Goal: Task Accomplishment & Management: Manage account settings

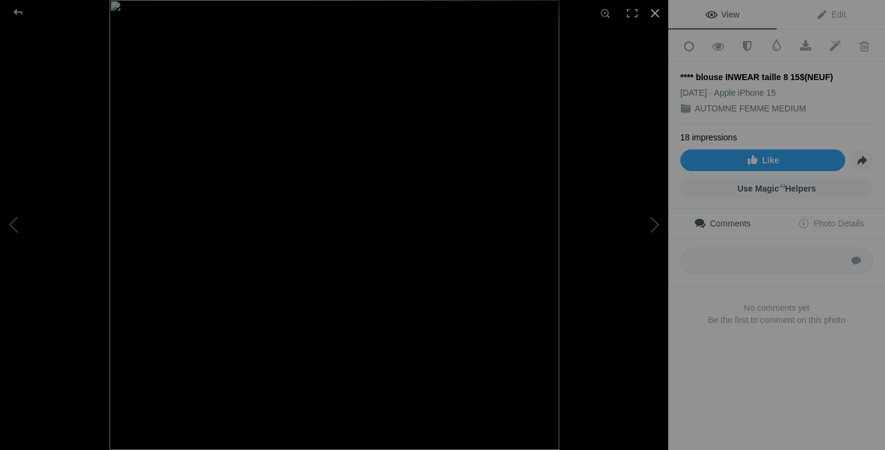
scroll to position [2105, 0]
click at [658, 10] on div at bounding box center [655, 13] width 27 height 27
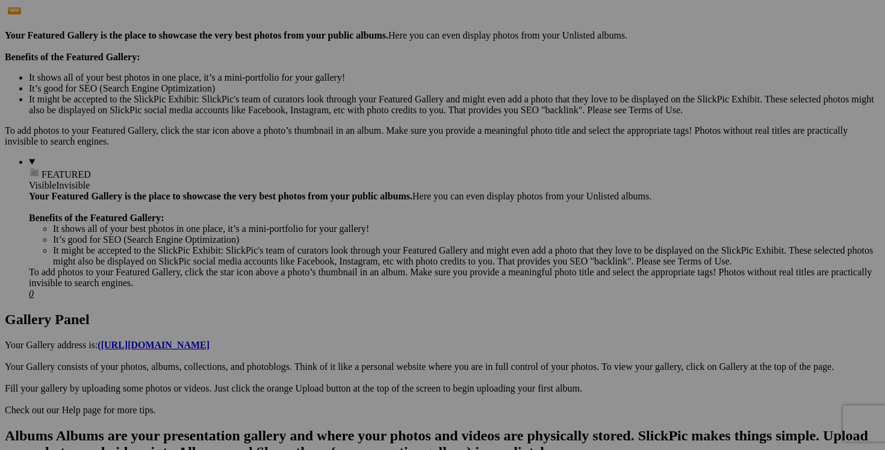
scroll to position [0, 0]
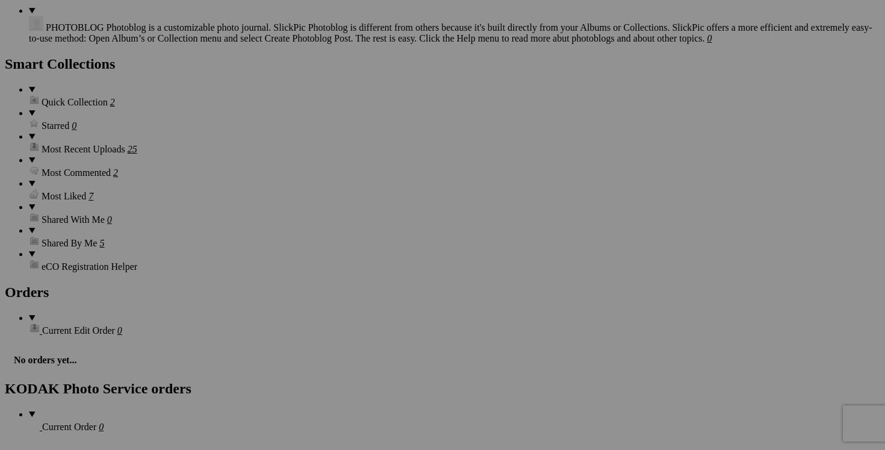
scroll to position [1556, 0]
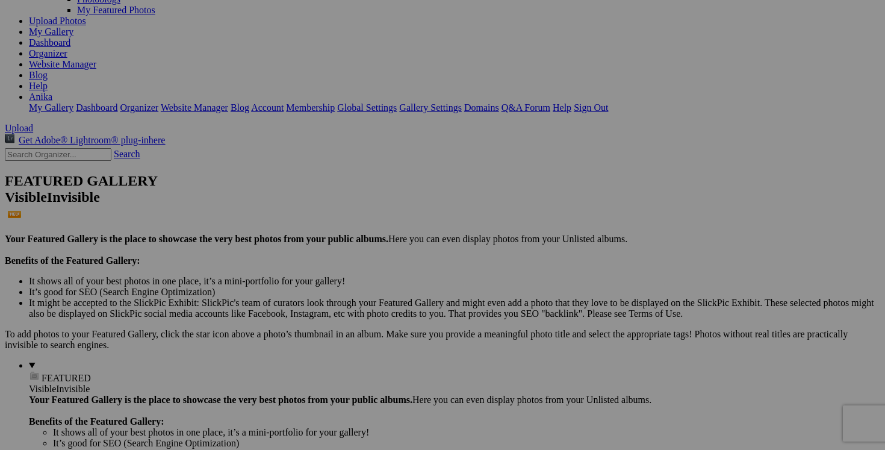
scroll to position [0, 0]
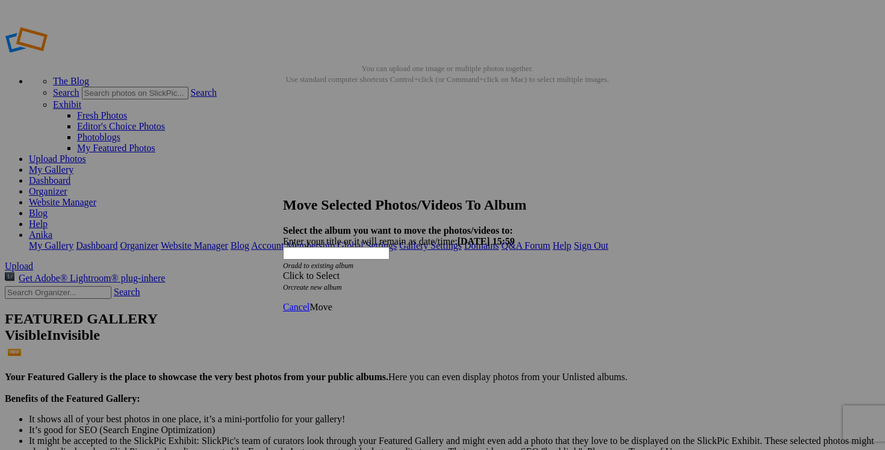
click at [283, 270] on span at bounding box center [283, 275] width 0 height 10
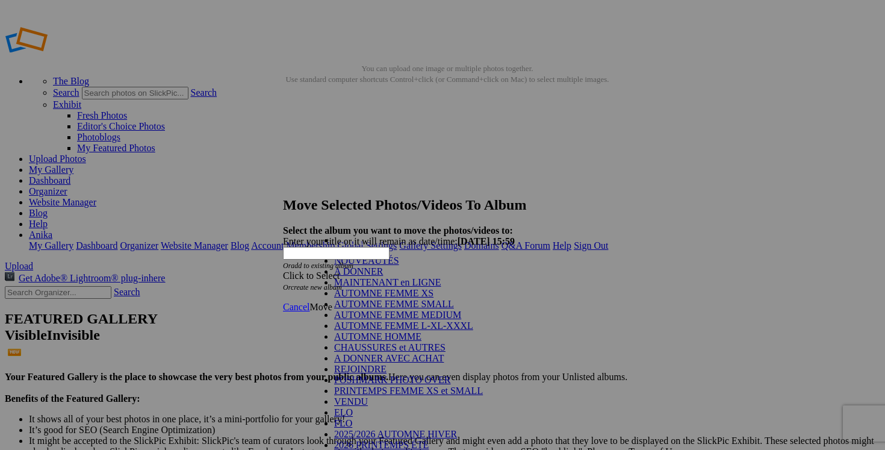
scroll to position [146, 0]
click at [358, 396] on link "VENDU" at bounding box center [351, 401] width 34 height 10
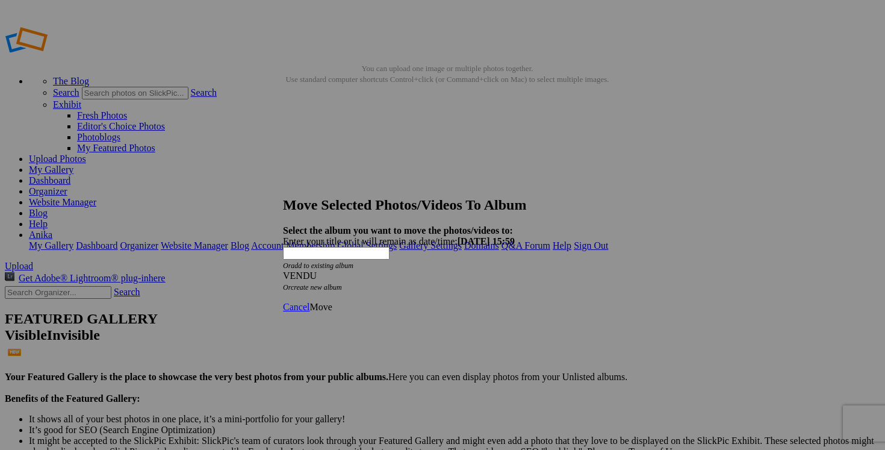
click at [332, 302] on link "Move" at bounding box center [321, 307] width 22 height 10
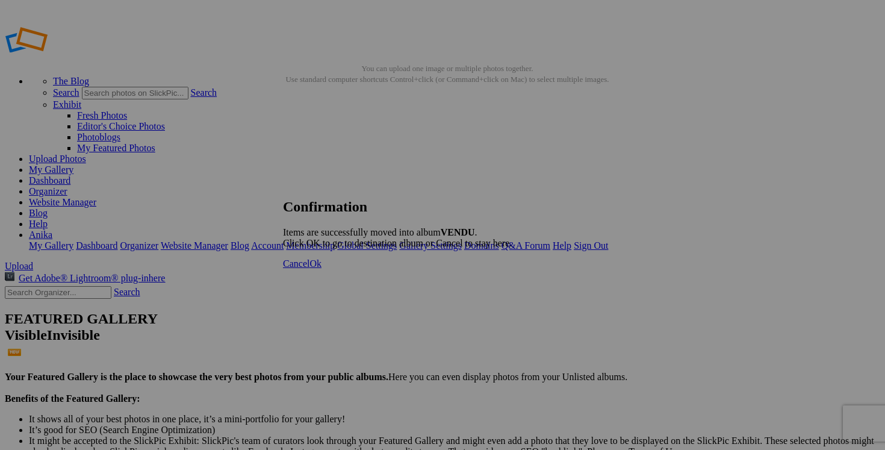
click at [310, 269] on link "Cancel" at bounding box center [296, 263] width 27 height 10
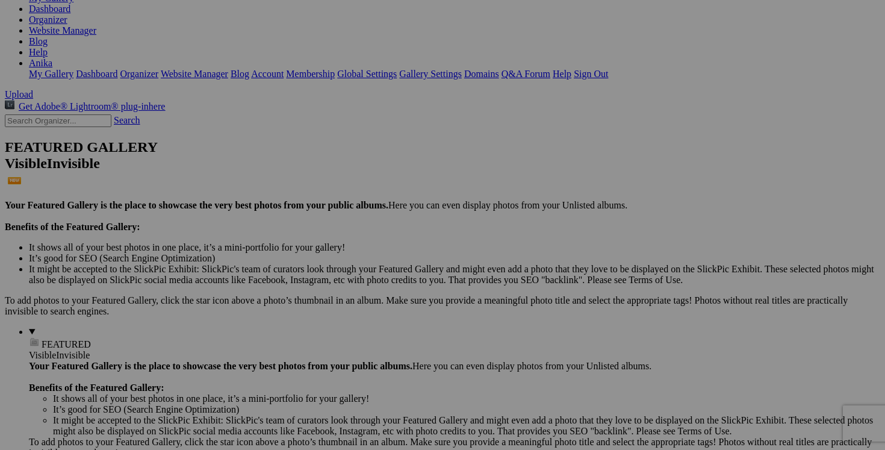
scroll to position [202, 0]
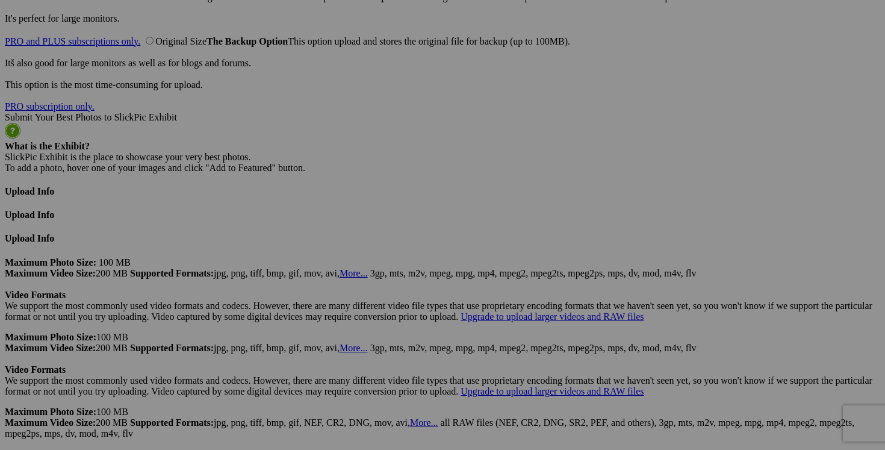
scroll to position [3016, 0]
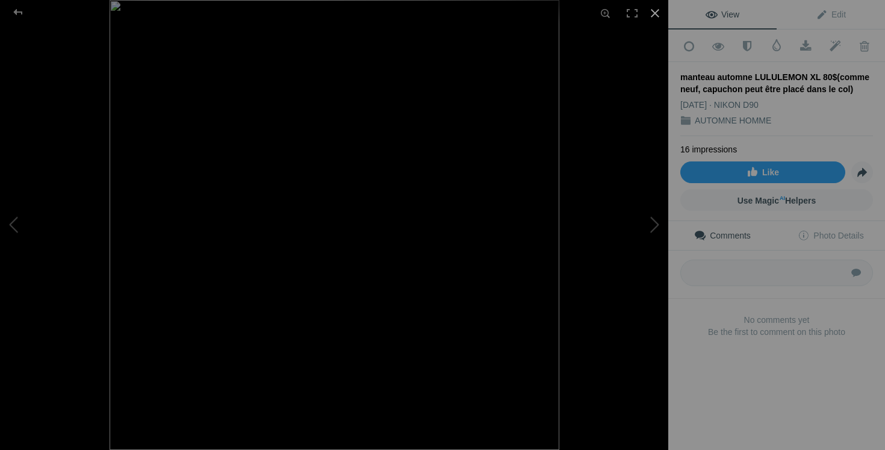
click at [654, 18] on div at bounding box center [655, 13] width 27 height 27
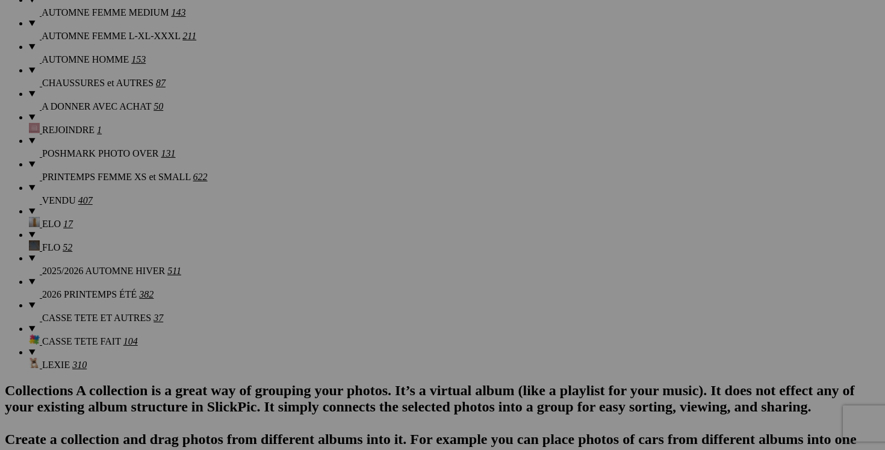
scroll to position [0, 0]
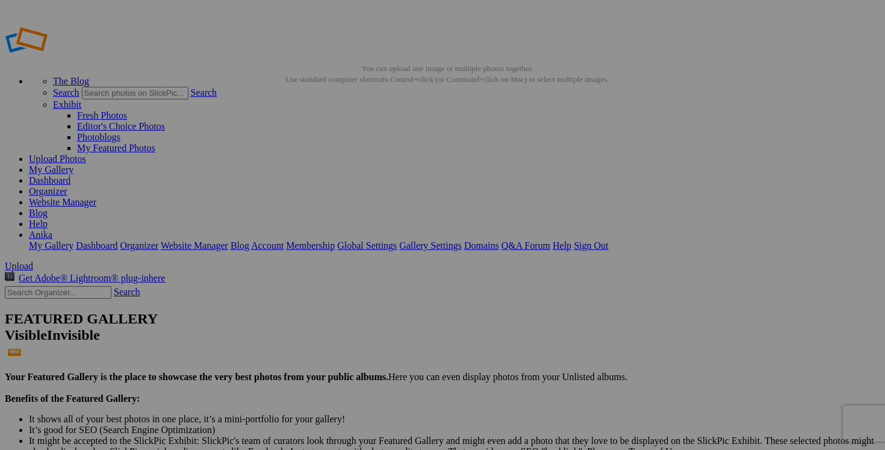
click at [70, 175] on link "Dashboard" at bounding box center [50, 180] width 42 height 10
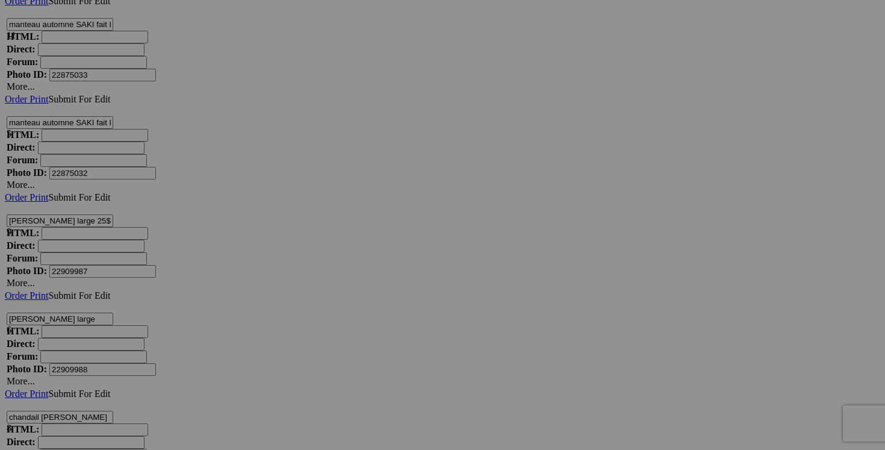
scroll to position [3992, 0]
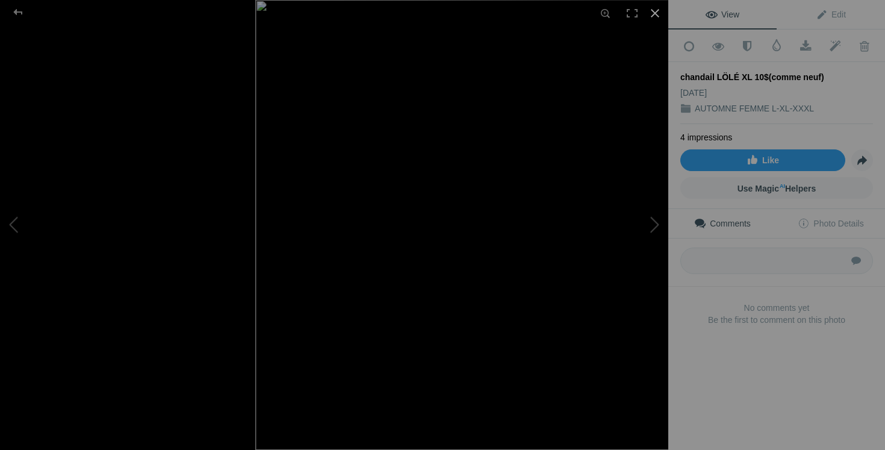
click at [652, 14] on div at bounding box center [655, 13] width 27 height 27
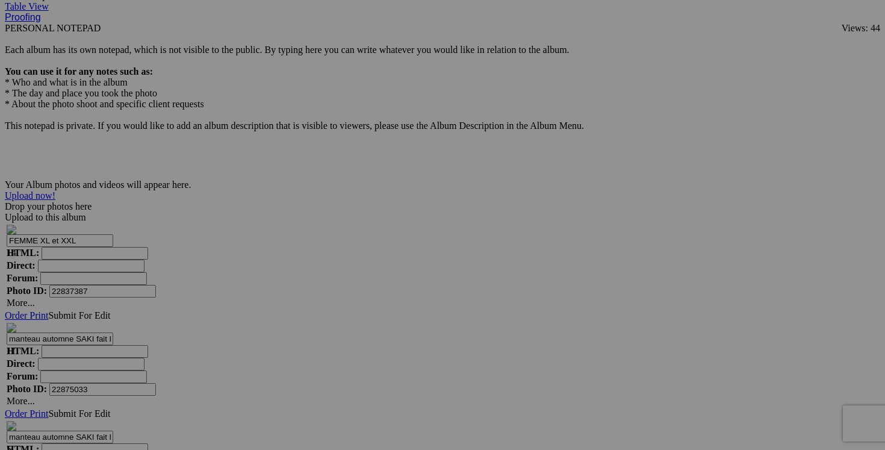
scroll to position [3714, 0]
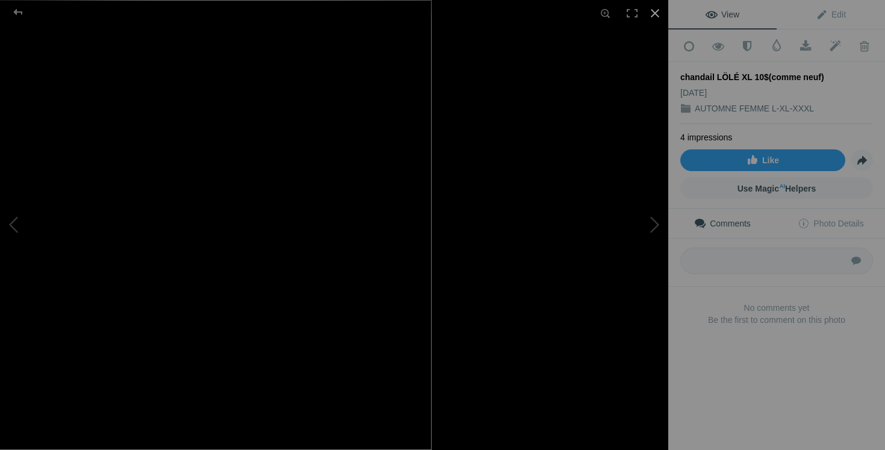
click at [652, 10] on div at bounding box center [655, 13] width 27 height 27
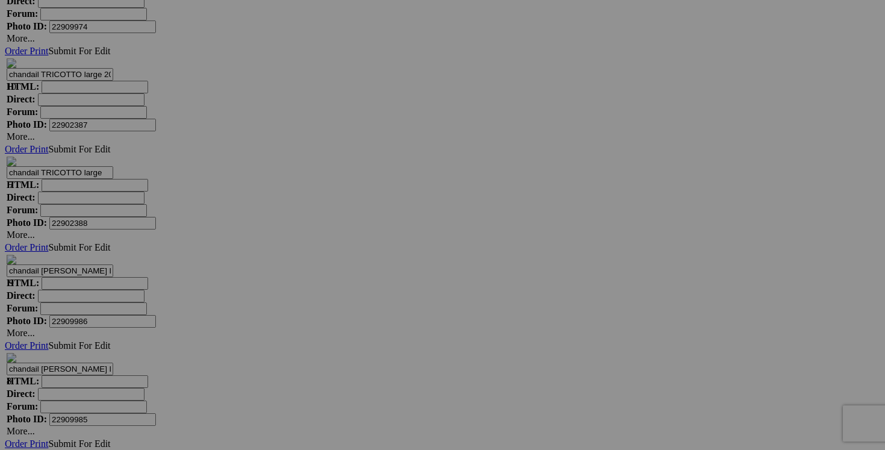
scroll to position [4583, 0]
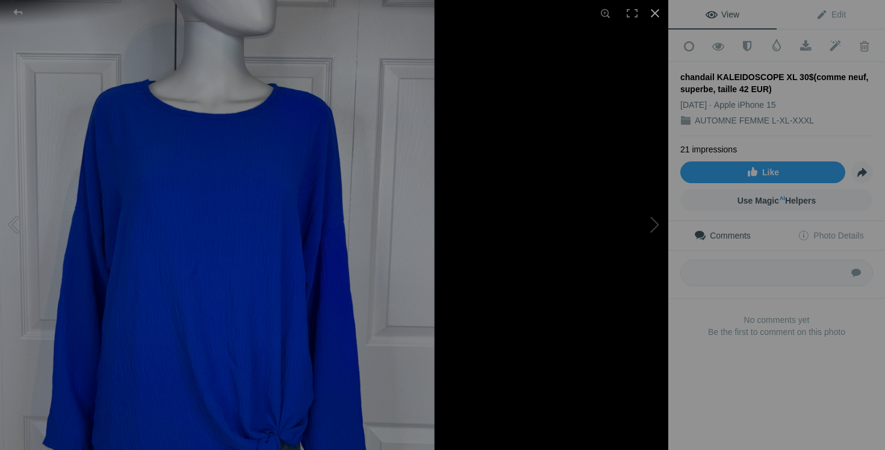
click at [651, 17] on div at bounding box center [655, 13] width 27 height 27
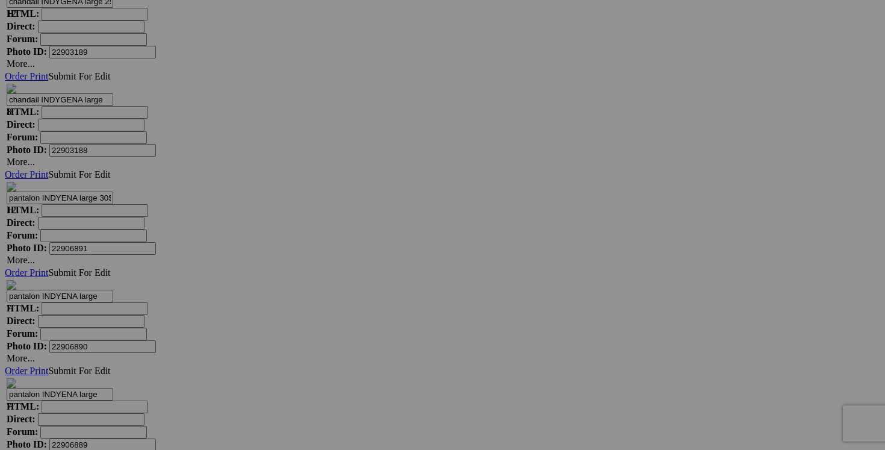
scroll to position [5241, 0]
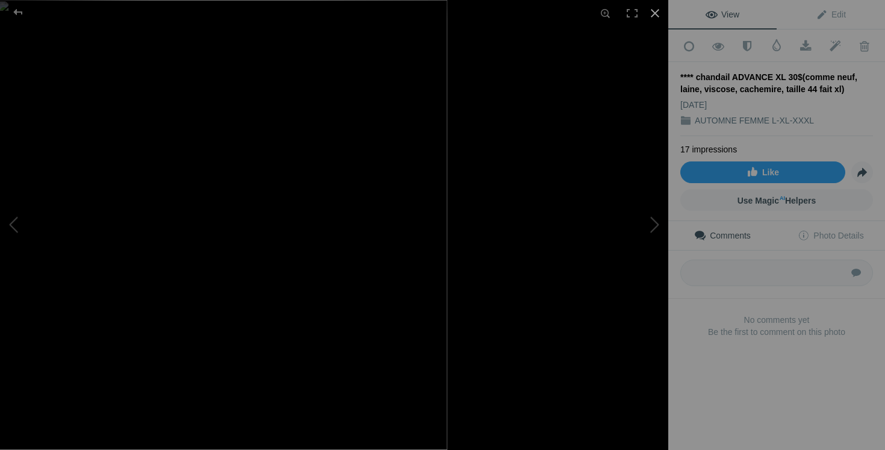
click at [661, 12] on div at bounding box center [655, 13] width 27 height 27
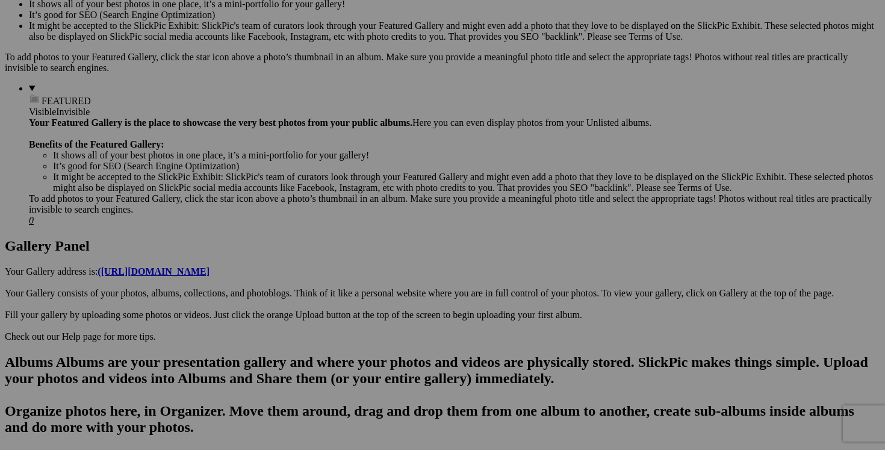
scroll to position [370, 0]
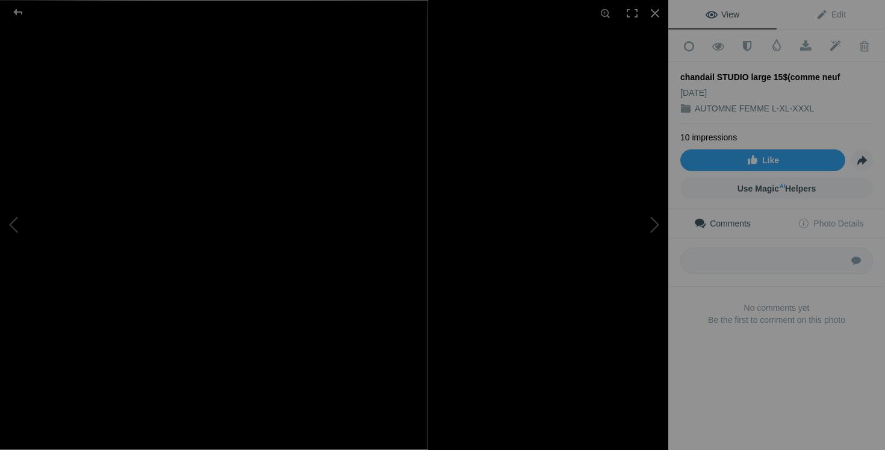
click at [655, 10] on div at bounding box center [655, 13] width 27 height 27
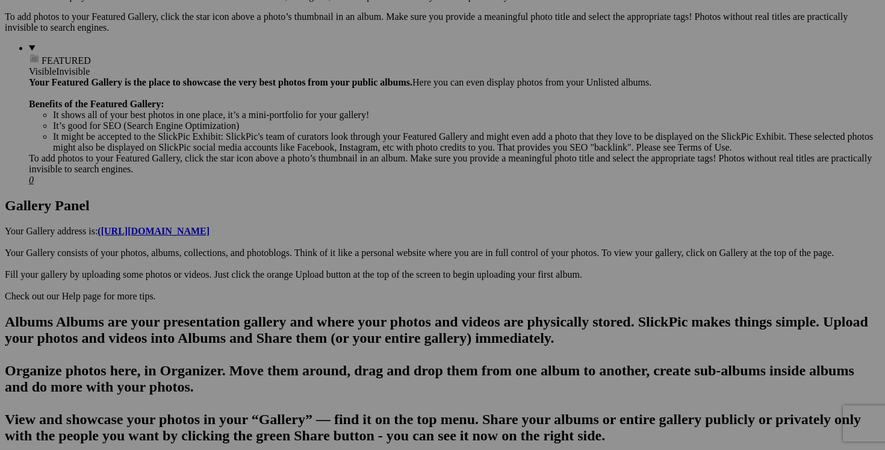
scroll to position [473, 0]
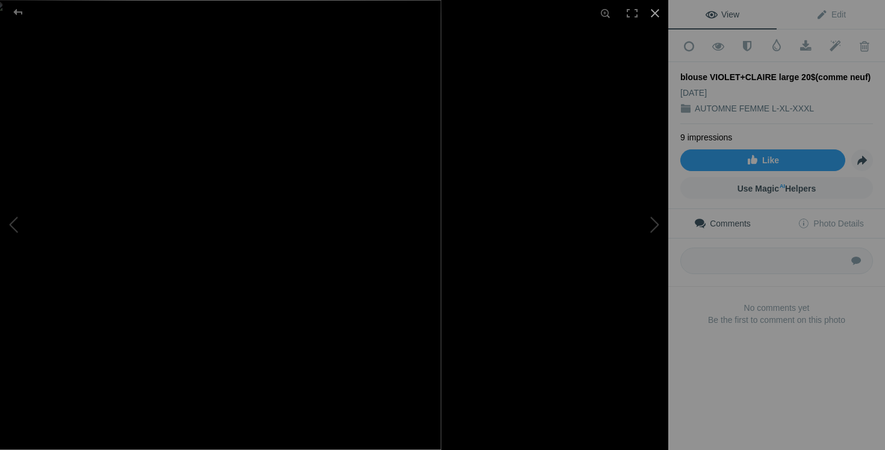
click at [660, 11] on div at bounding box center [655, 13] width 27 height 27
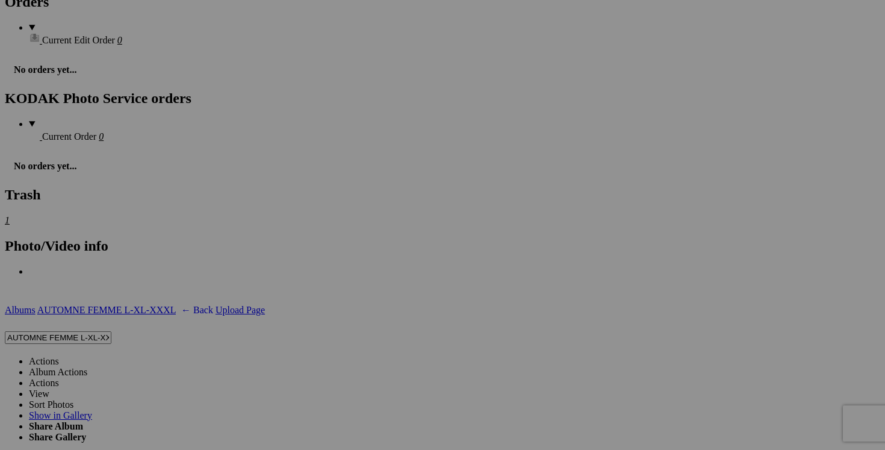
scroll to position [1935, 0]
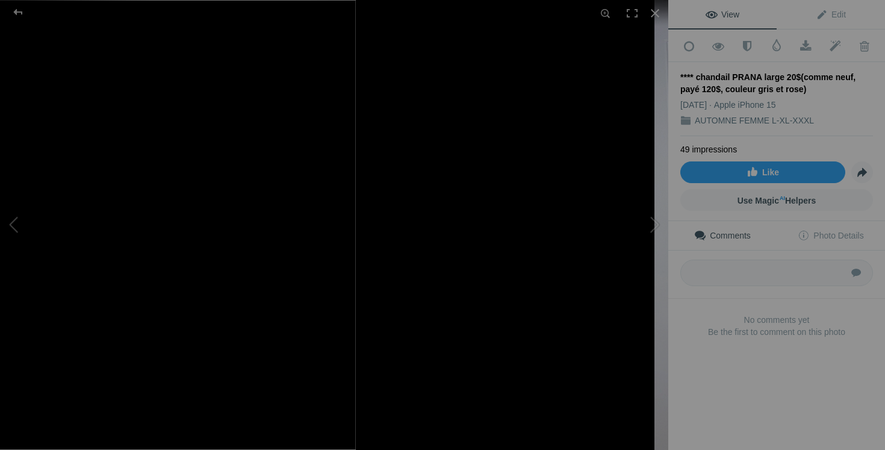
click at [585, 90] on div at bounding box center [879, 225] width 669 height 450
click at [657, 10] on div at bounding box center [655, 13] width 27 height 27
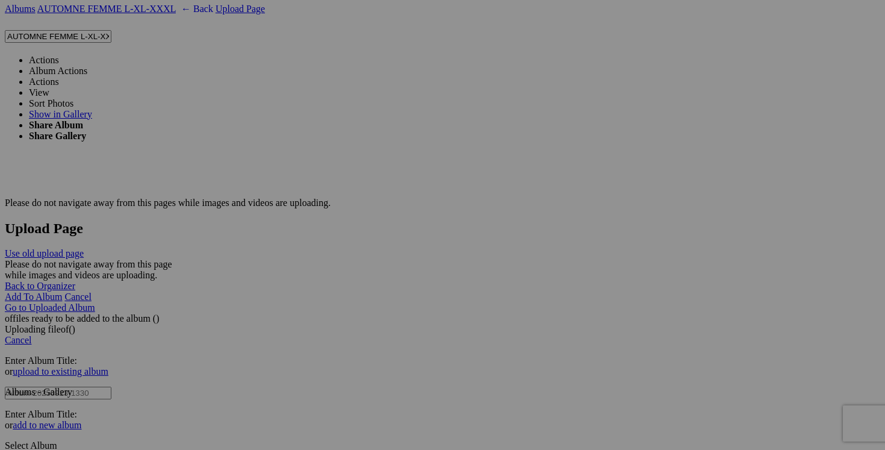
scroll to position [2224, 0]
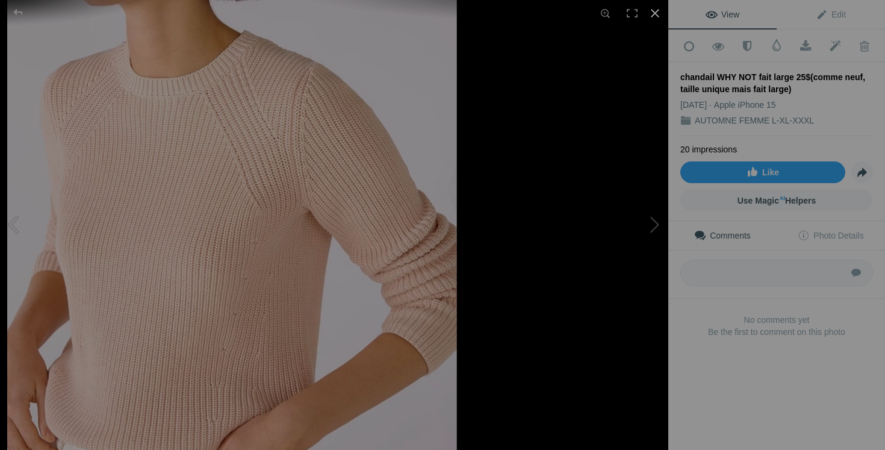
click at [660, 13] on div at bounding box center [655, 13] width 27 height 27
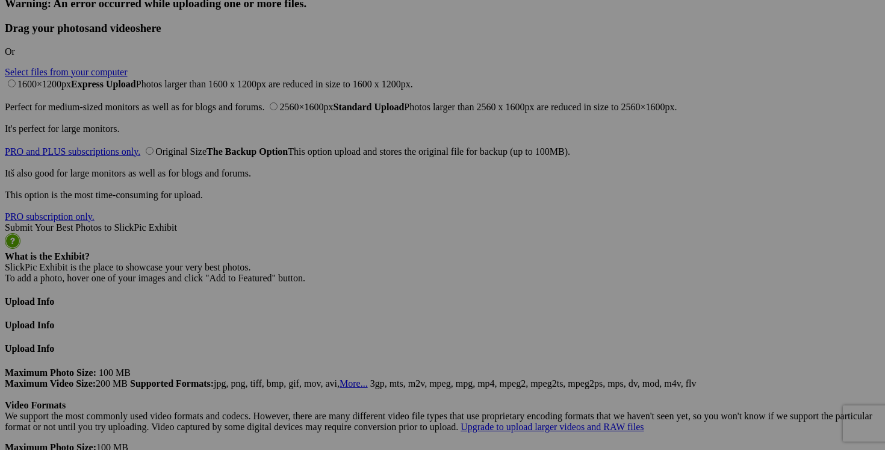
scroll to position [2911, 0]
